Goal: Ask a question

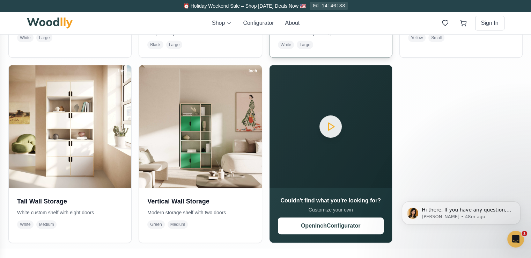
scroll to position [311, 0]
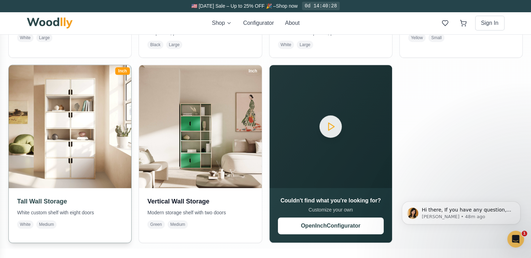
click at [49, 199] on h3 "Tall Wall Storage" at bounding box center [70, 201] width 106 height 10
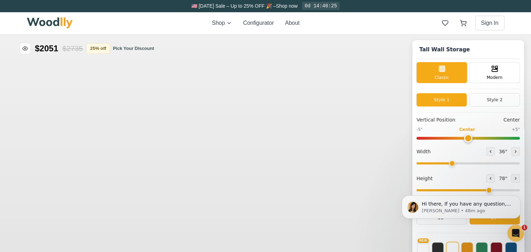
type input "36"
type input "6"
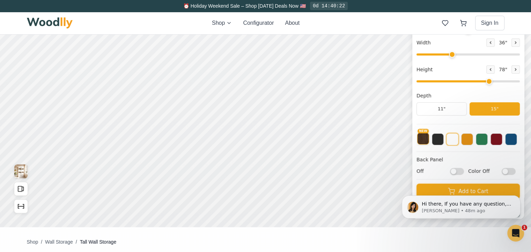
click at [429, 140] on button "NEW" at bounding box center [423, 139] width 12 height 12
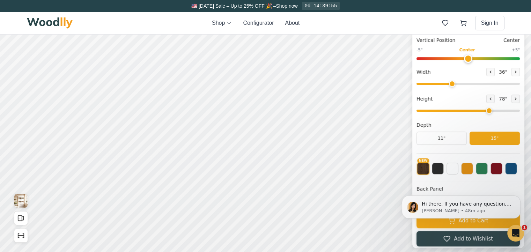
scroll to position [0, 3]
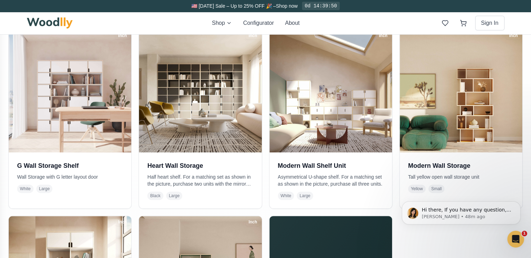
scroll to position [161, 0]
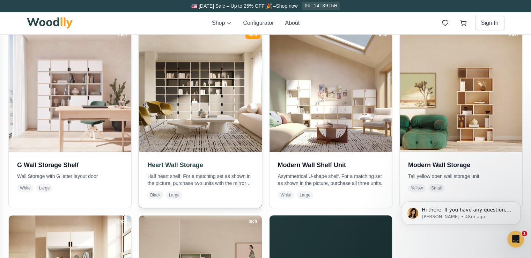
click at [209, 98] on img at bounding box center [200, 90] width 129 height 129
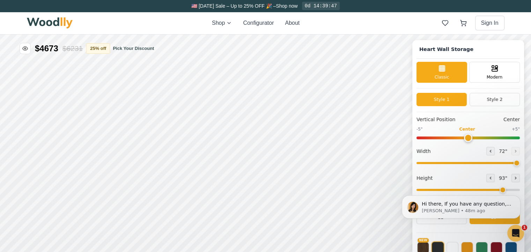
type input "72"
type input "7"
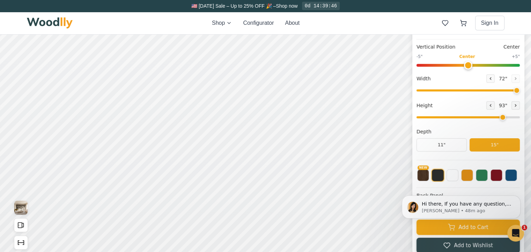
scroll to position [2, 0]
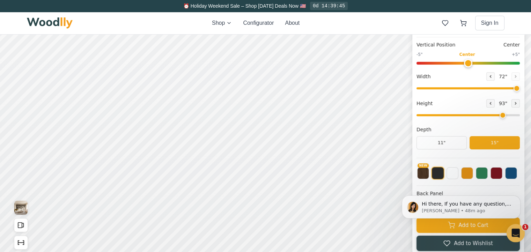
click at [515, 232] on icon "Open Intercom Messenger" at bounding box center [514, 232] width 5 height 6
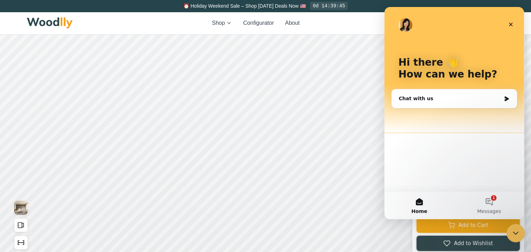
scroll to position [0, 0]
click at [428, 100] on div "Chat with us" at bounding box center [450, 98] width 102 height 7
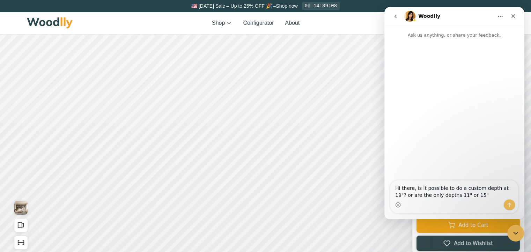
type textarea "Hi there, is it possible to do a custom depth at 19"? or are the only depths 11…"
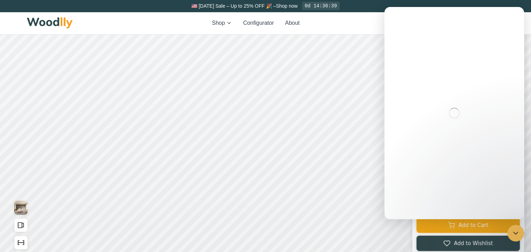
click at [467, 164] on div "Intercom messenger" at bounding box center [454, 113] width 140 height 212
click at [472, 158] on div "Intercom messenger" at bounding box center [454, 113] width 140 height 212
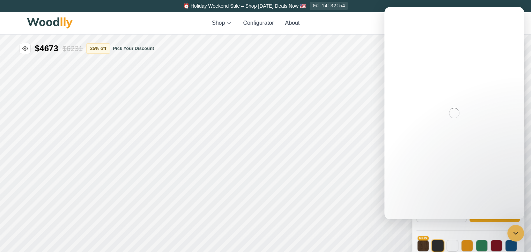
click at [520, 12] on div "Intercom messenger" at bounding box center [454, 113] width 140 height 212
click at [516, 230] on icon "Close Intercom Messenger" at bounding box center [514, 232] width 8 height 8
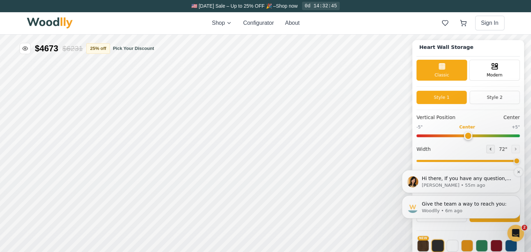
click at [455, 180] on p "Hi there, If you have any question, we are right here for you. 😊" at bounding box center [467, 178] width 90 height 7
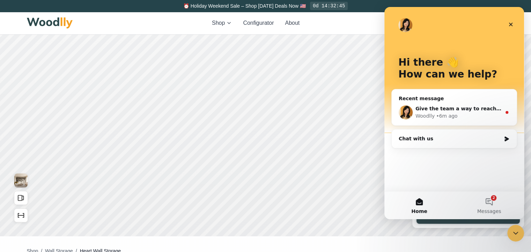
scroll to position [99, 0]
click at [492, 203] on button "2 Messages" at bounding box center [489, 205] width 70 height 28
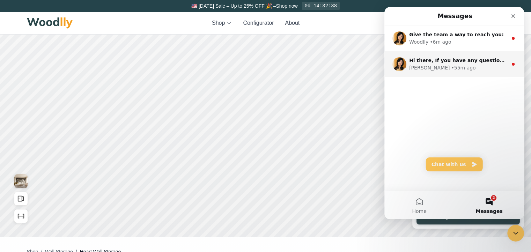
drag, startPoint x: 459, startPoint y: 61, endPoint x: 460, endPoint y: 54, distance: 6.6
click at [460, 54] on div "Hi there, If you have any question, we are right here for you. 😊 [PERSON_NAME] …" at bounding box center [454, 64] width 140 height 26
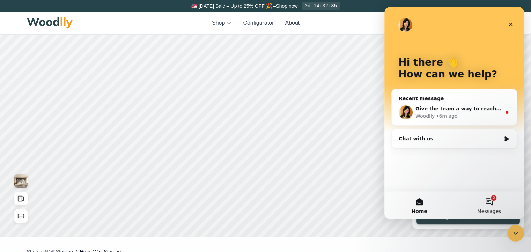
click at [493, 202] on button "2 Messages" at bounding box center [489, 205] width 70 height 28
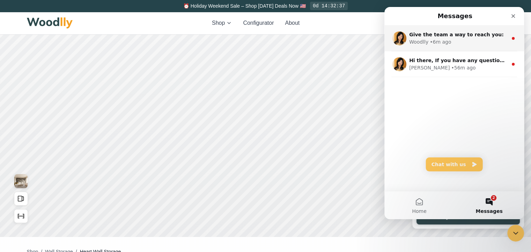
click at [449, 40] on div "Woodlly • 6m ago" at bounding box center [458, 41] width 98 height 7
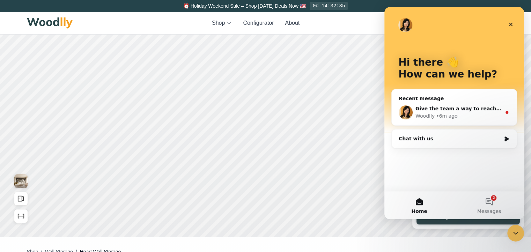
click at [441, 136] on div "Chat with us" at bounding box center [450, 138] width 102 height 7
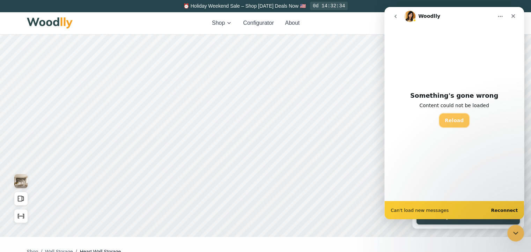
click at [457, 125] on button "Reload" at bounding box center [454, 120] width 30 height 14
click at [449, 122] on button "Reload" at bounding box center [454, 120] width 30 height 14
click at [515, 15] on icon "Close" at bounding box center [513, 16] width 6 height 6
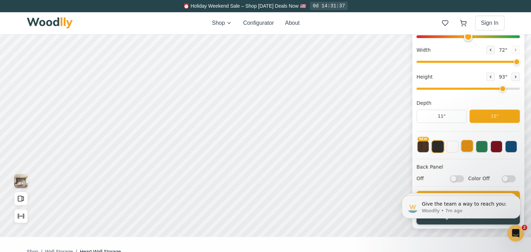
scroll to position [0, 0]
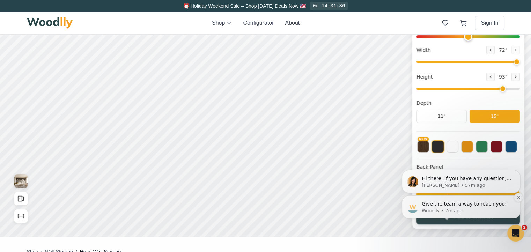
click at [456, 209] on p "Woodlly • 7m ago" at bounding box center [467, 211] width 90 height 6
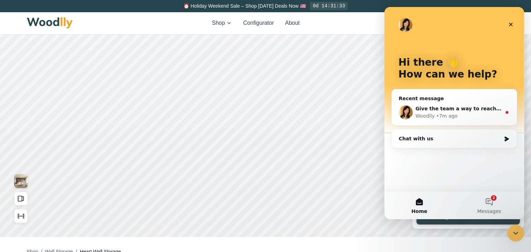
click at [451, 103] on div "Give the team a way to reach you: Woodlly • 7m ago" at bounding box center [454, 112] width 125 height 26
click at [435, 146] on div "Chat with us" at bounding box center [454, 139] width 125 height 19
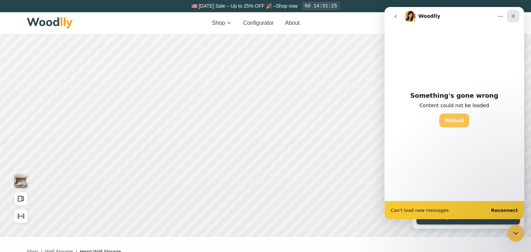
click at [513, 17] on icon "Close" at bounding box center [513, 16] width 4 height 4
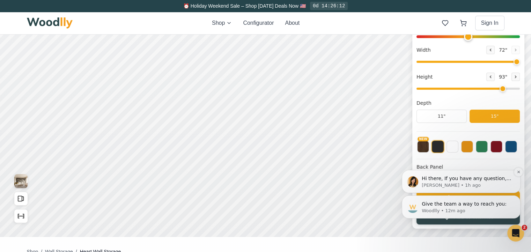
click at [481, 185] on p "[PERSON_NAME] • 1h ago" at bounding box center [467, 185] width 90 height 6
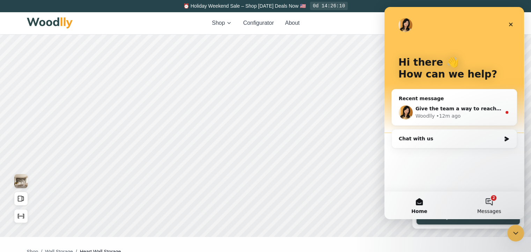
click at [492, 205] on button "2 Messages" at bounding box center [489, 205] width 70 height 28
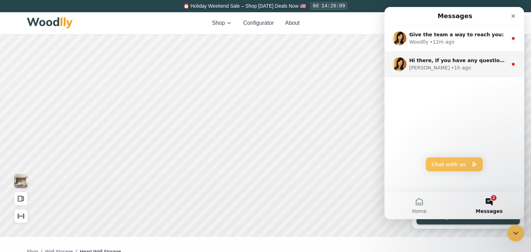
click at [488, 58] on span "Hi there, If you have any question, we are right here for you. 😊" at bounding box center [496, 61] width 175 height 6
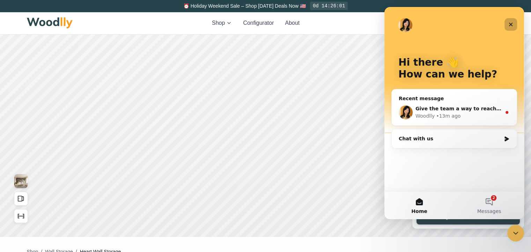
click at [510, 25] on icon "Close" at bounding box center [511, 25] width 6 height 6
